Goal: Navigation & Orientation: Find specific page/section

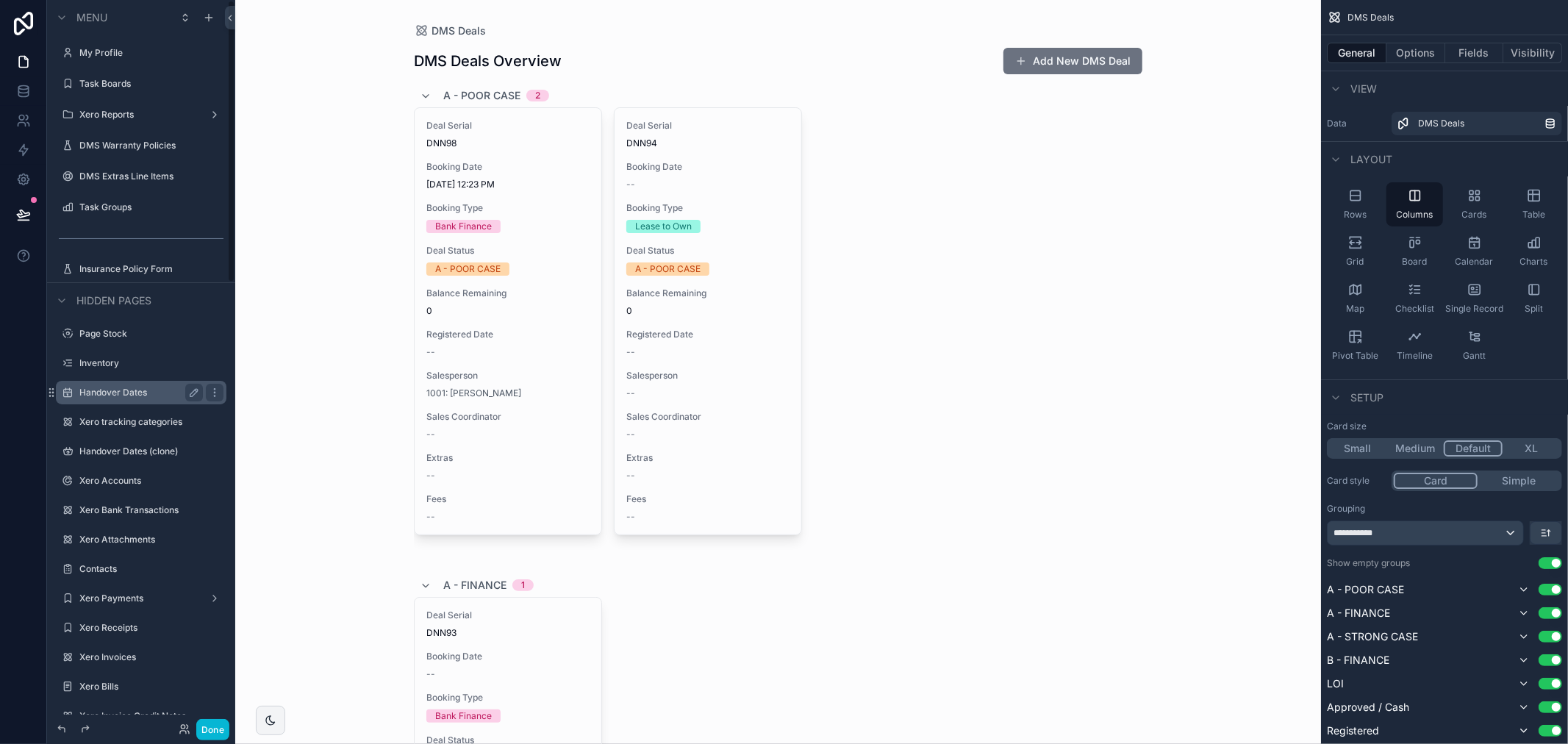
click at [144, 401] on div "Handover Dates" at bounding box center [141, 392] width 124 height 17
click at [125, 394] on label "Handover Dates" at bounding box center [138, 392] width 117 height 12
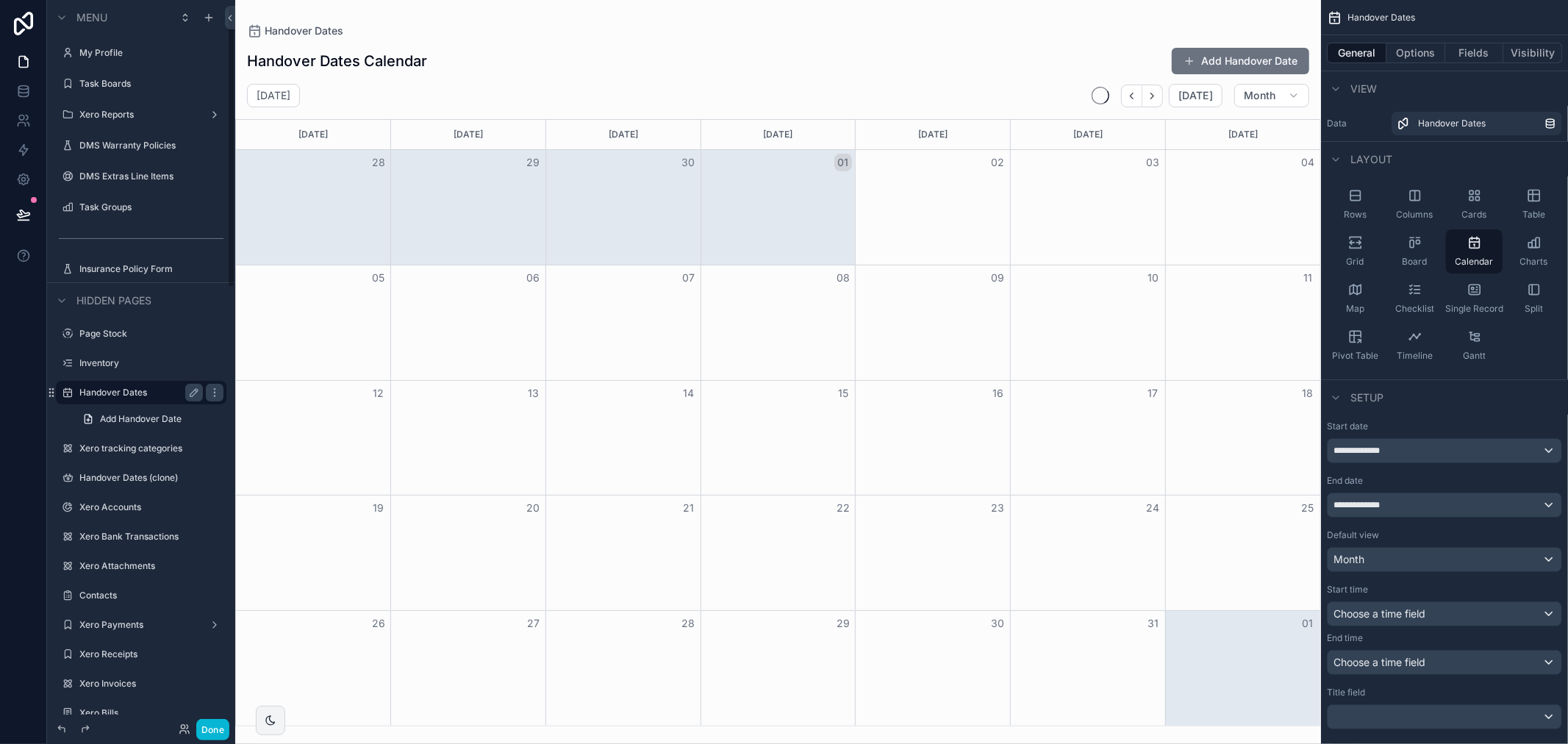
scroll to position [15, 0]
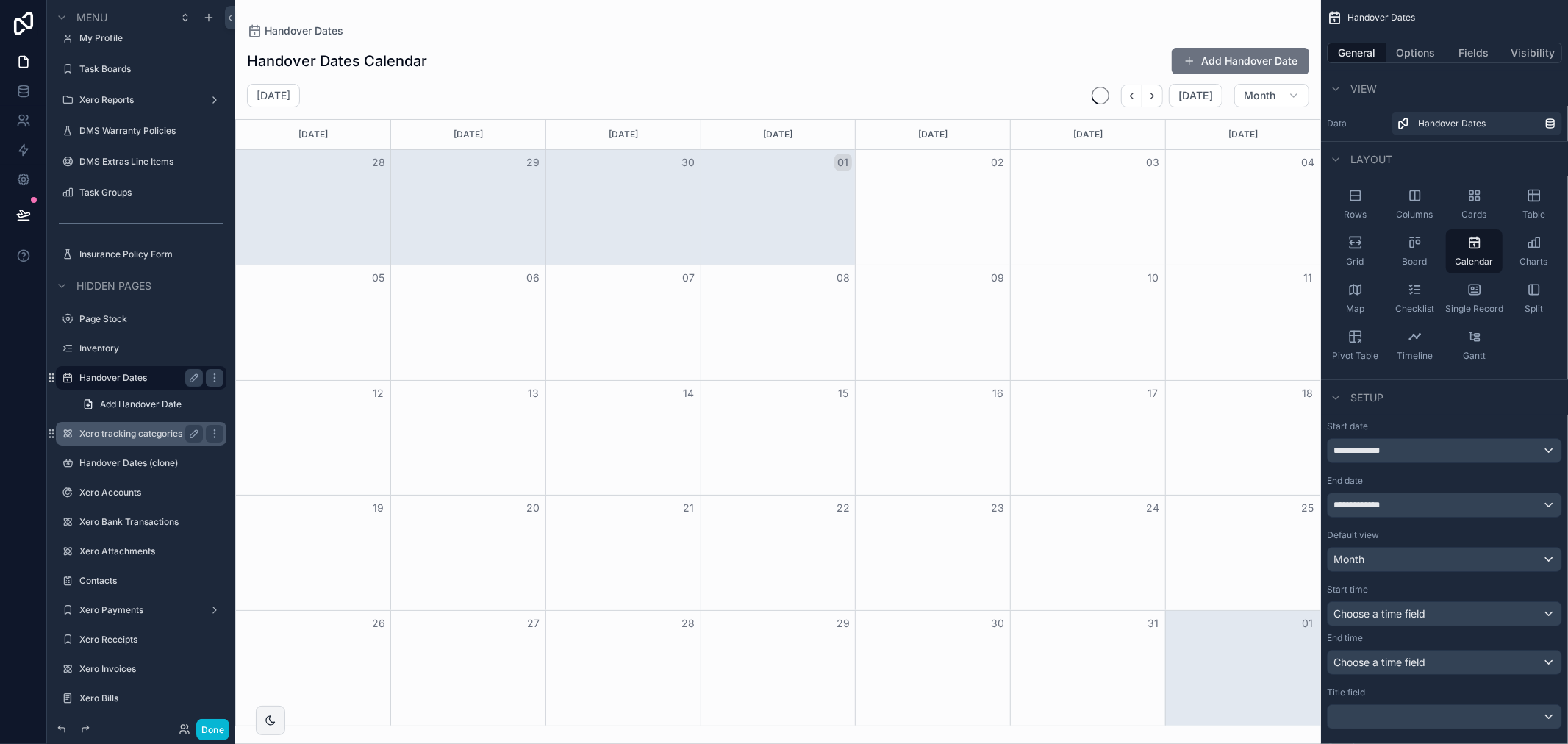
click at [111, 435] on label "Xero tracking categories" at bounding box center [138, 434] width 117 height 12
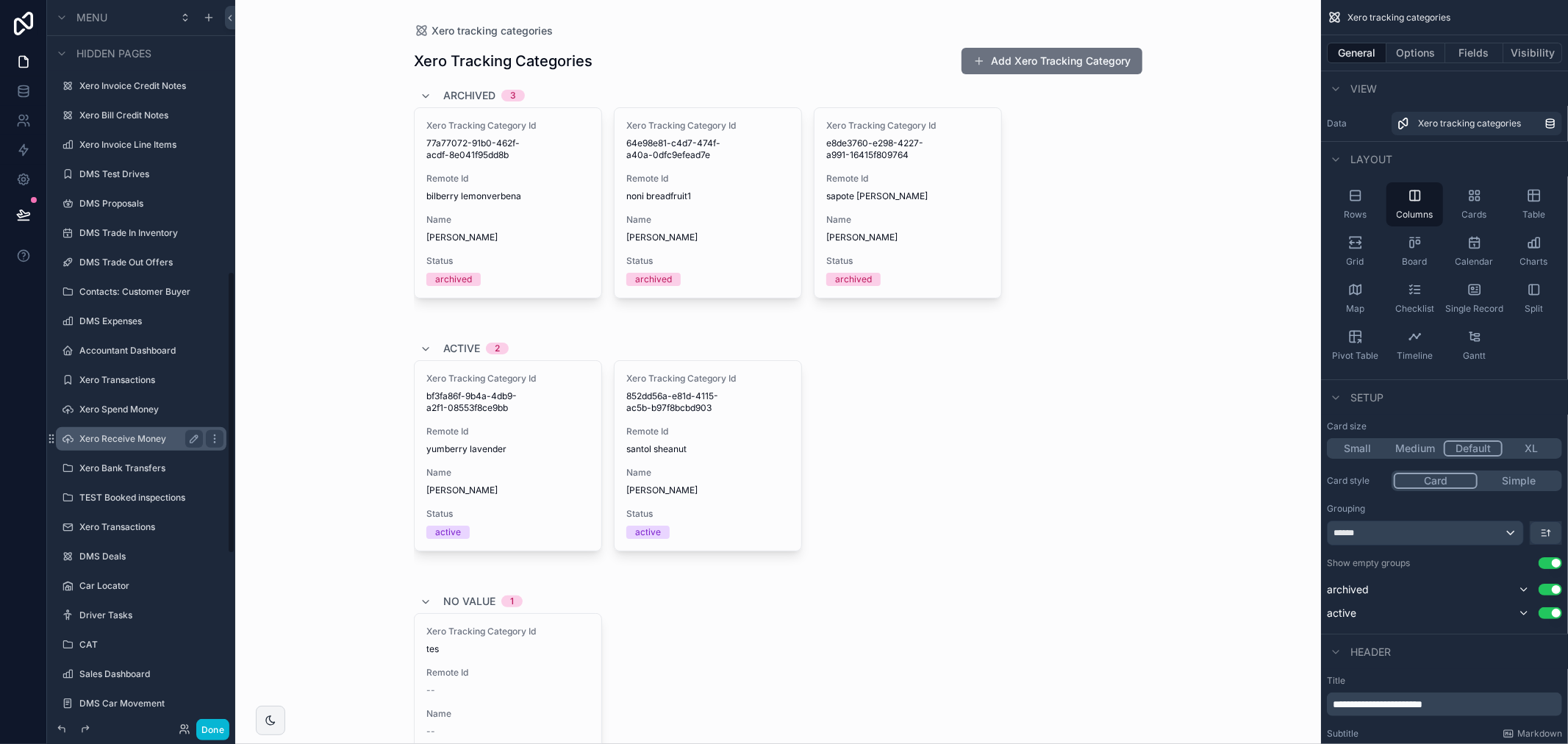
scroll to position [698, 0]
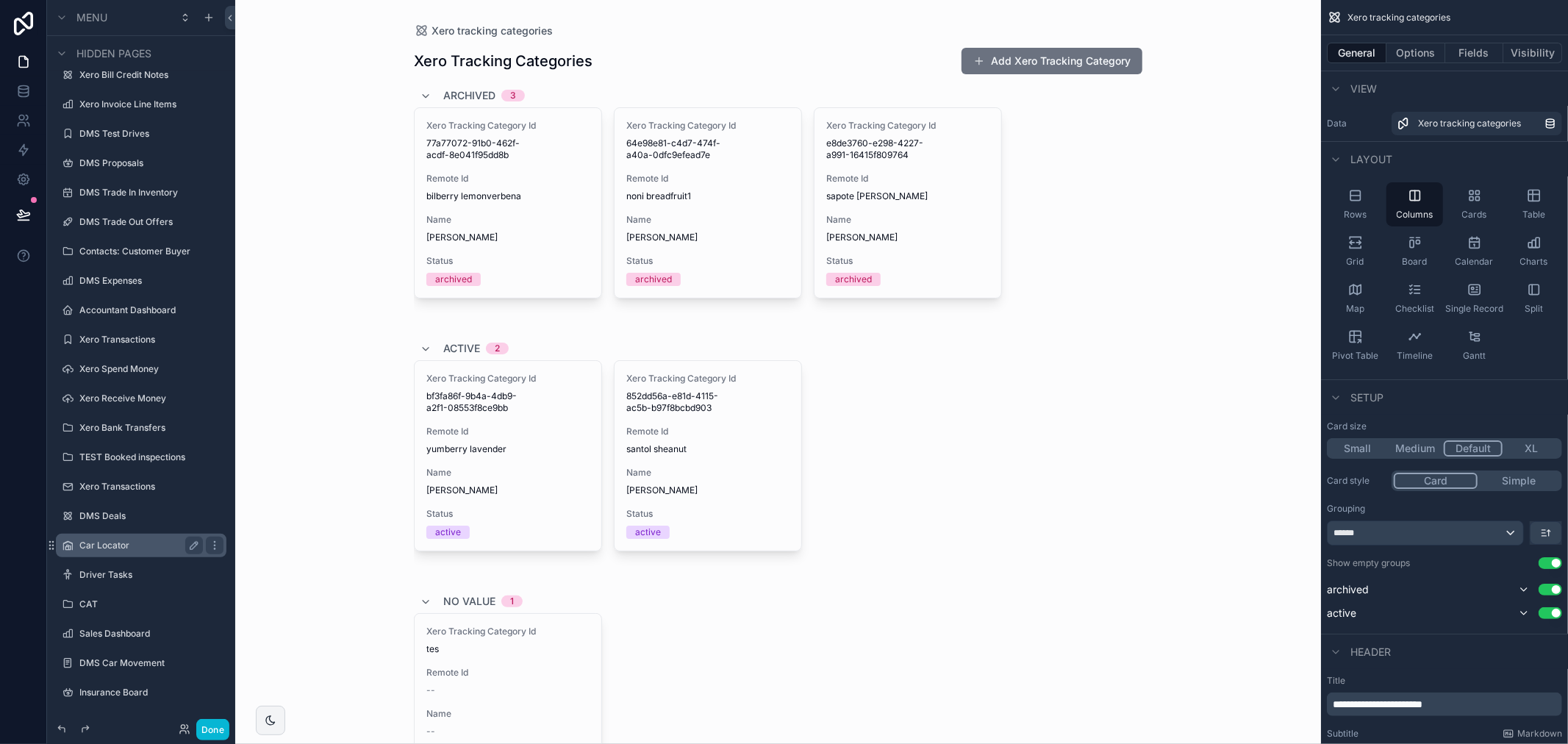
click at [114, 547] on label "Car Locator" at bounding box center [138, 545] width 117 height 12
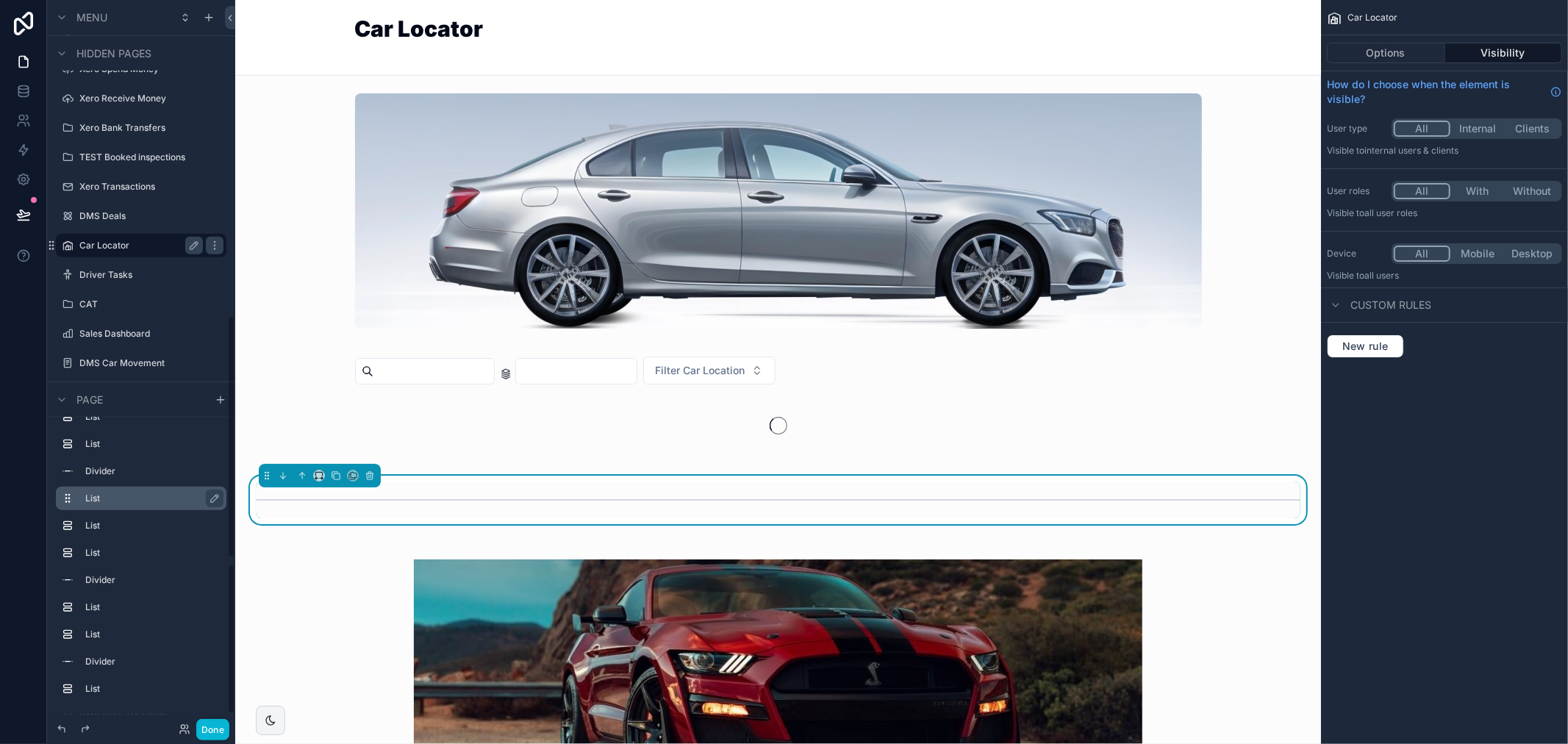
scroll to position [1001, 0]
click at [118, 221] on div "Car Locator" at bounding box center [141, 215] width 124 height 17
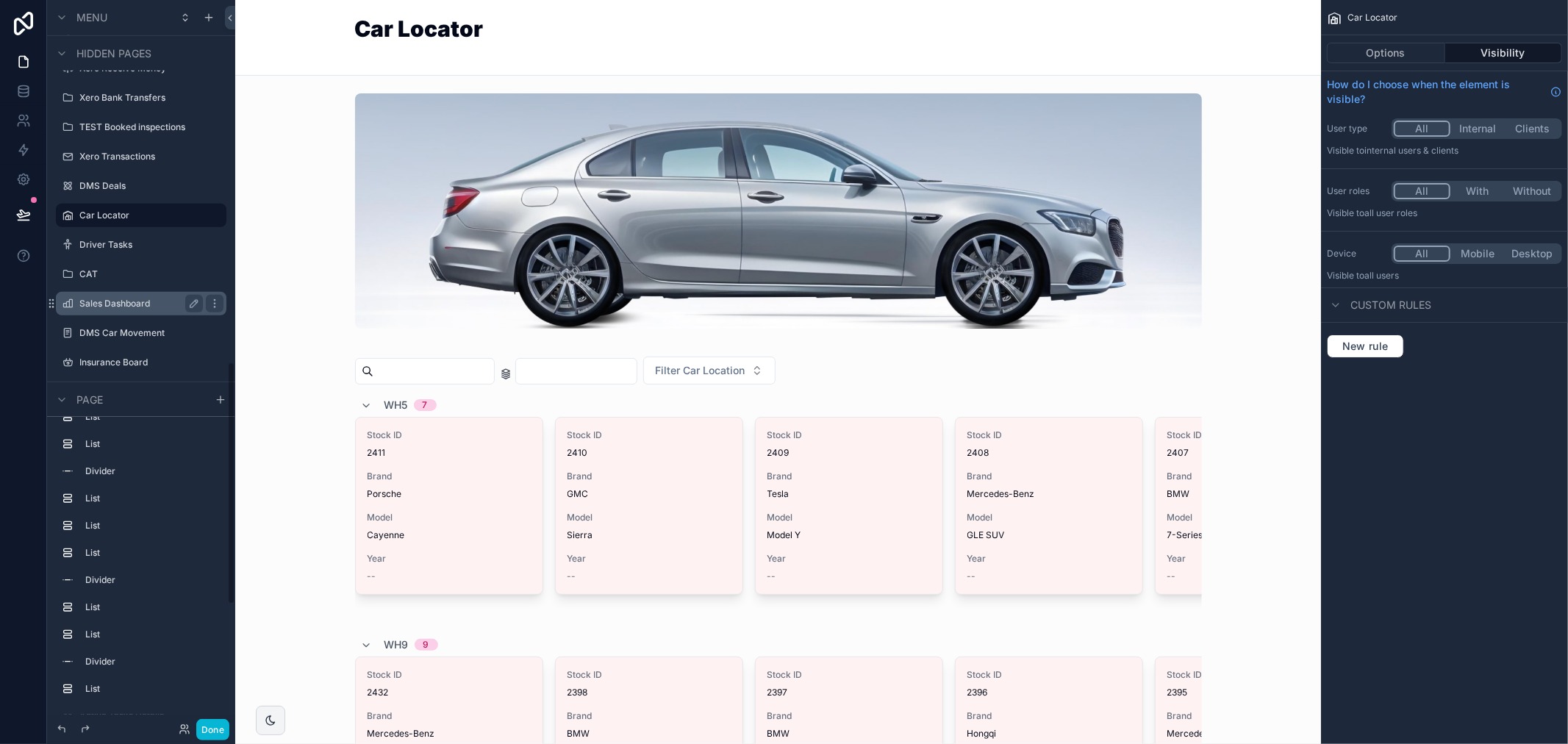
scroll to position [1082, 0]
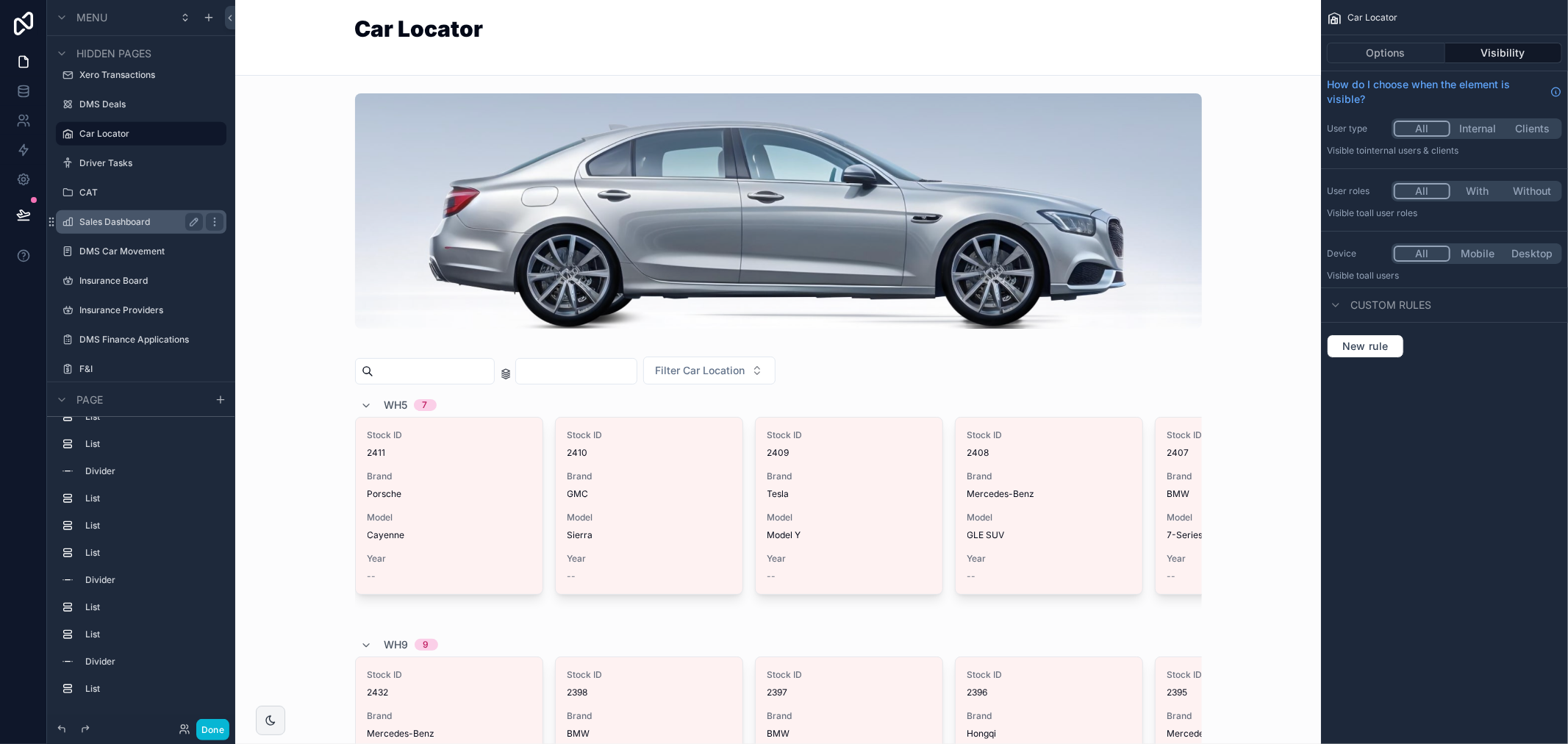
click at [127, 228] on div "Sales Dashboard" at bounding box center [141, 222] width 124 height 17
click at [131, 226] on label "Sales Dashboard" at bounding box center [138, 222] width 117 height 12
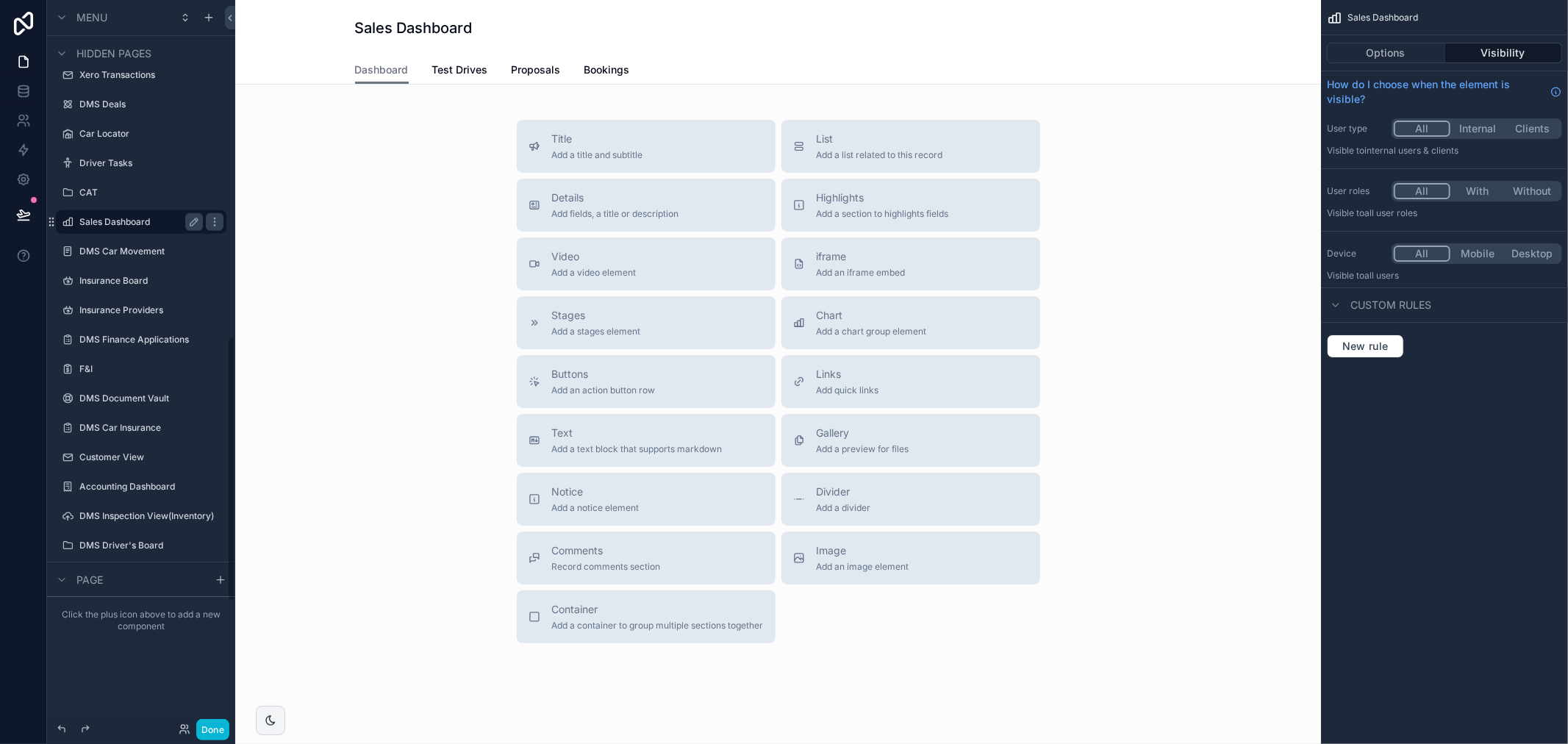
scroll to position [925, 0]
